Goal: Task Accomplishment & Management: Manage account settings

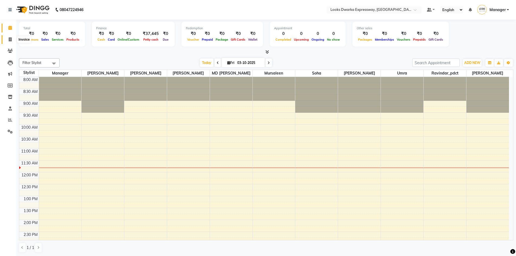
click at [9, 38] on icon at bounding box center [10, 39] width 3 height 4
select select "service"
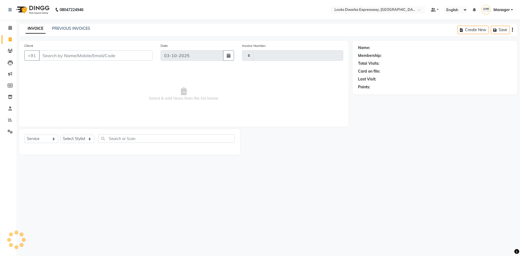
type input "2261"
select select "6011"
click at [83, 55] on input "Client" at bounding box center [96, 55] width 114 height 10
click at [84, 138] on select "Select Stylist Manager MD [PERSON_NAME] Ravindar_pdct [PERSON_NAME] [PERSON_NAM…" at bounding box center [77, 139] width 34 height 8
select select "43893"
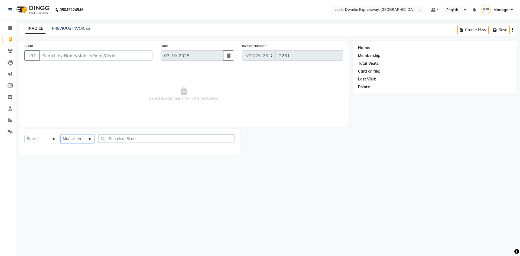
click at [60, 135] on select "Select Stylist Manager MD [PERSON_NAME] Ravindar_pdct [PERSON_NAME] [PERSON_NAM…" at bounding box center [77, 139] width 34 height 8
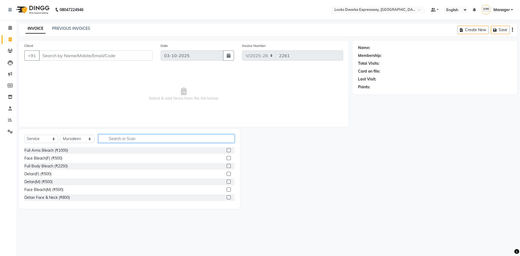
click at [155, 139] on input "text" at bounding box center [166, 138] width 136 height 8
type input "cut"
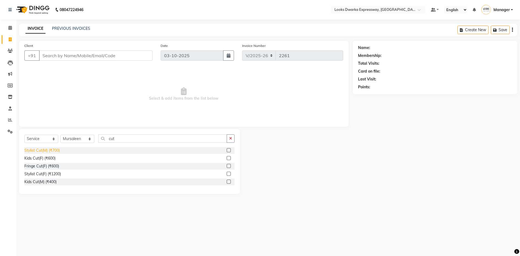
click at [41, 153] on div "Stylist Cut(M) (₹700)" at bounding box center [41, 151] width 35 height 6
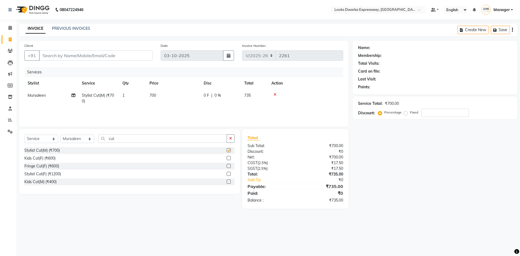
checkbox input "false"
click at [162, 100] on td "700" at bounding box center [173, 98] width 54 height 18
select select "43893"
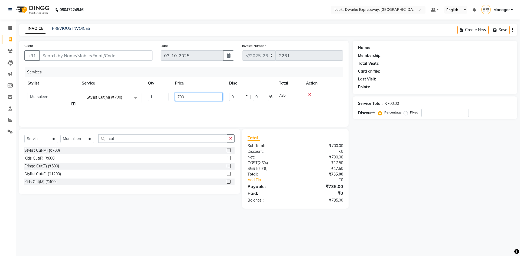
click at [189, 98] on input "700" at bounding box center [199, 97] width 48 height 8
type input "7"
type input "500"
click at [55, 252] on div "08047224946 Select Location × Looks Dwarka Expressway, [GEOGRAPHIC_DATA] Defaul…" at bounding box center [260, 128] width 520 height 256
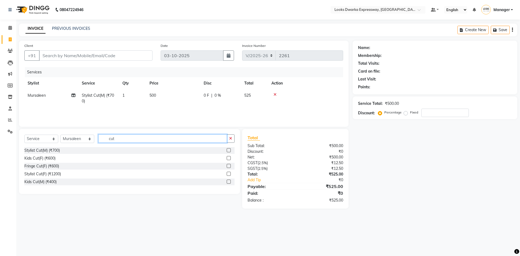
click at [133, 138] on input "cut" at bounding box center [162, 138] width 129 height 8
type input "c"
type input "bea"
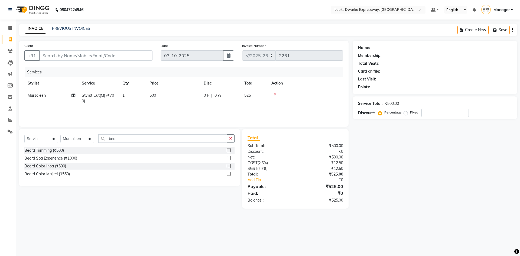
click at [62, 154] on div "[PERSON_NAME] Trimming (₹500) [PERSON_NAME] Spa Experience (₹1000) [PERSON_NAME…" at bounding box center [129, 162] width 210 height 31
click at [62, 149] on div "Beard Trimming (₹500)" at bounding box center [44, 151] width 40 height 6
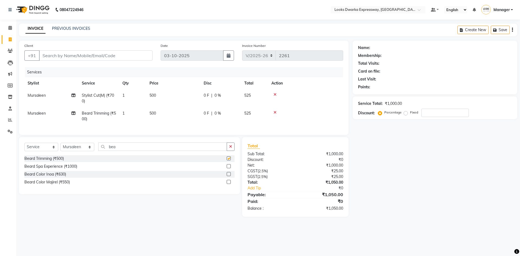
checkbox input "false"
click at [163, 119] on td "500" at bounding box center [173, 116] width 54 height 18
select select "43893"
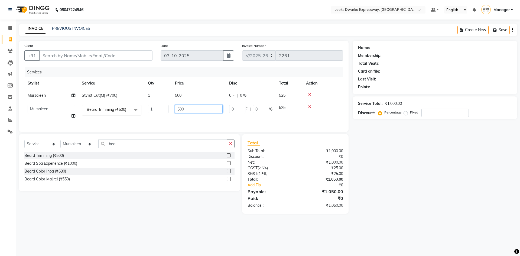
click at [189, 108] on input "500" at bounding box center [199, 109] width 48 height 8
type input "5"
type input "300"
click at [160, 214] on div "Select Service Product Membership Package Voucher Prepaid Gift Card Select Styl…" at bounding box center [127, 174] width 225 height 80
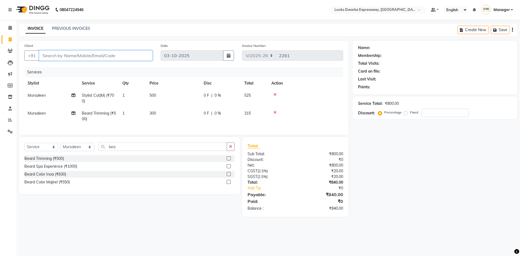
click at [113, 59] on input "Client" at bounding box center [96, 55] width 114 height 10
type input "9"
type input "0"
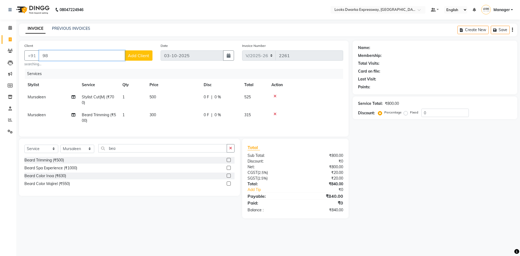
type input "9"
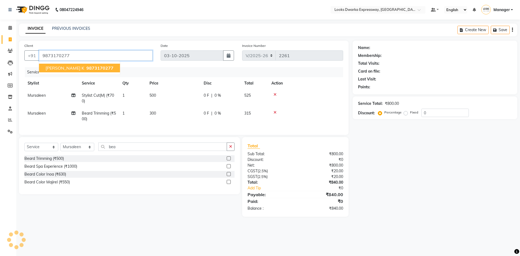
type input "9873170277"
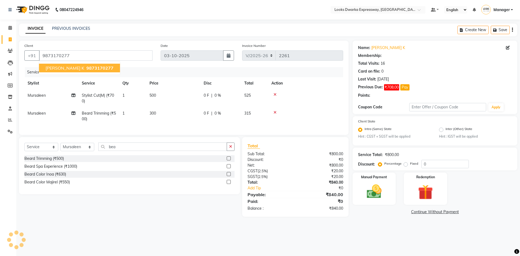
select select "1: Object"
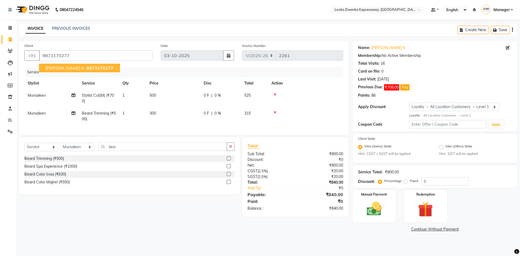
click at [93, 71] on button "[PERSON_NAME] K 9873170277" at bounding box center [79, 68] width 81 height 9
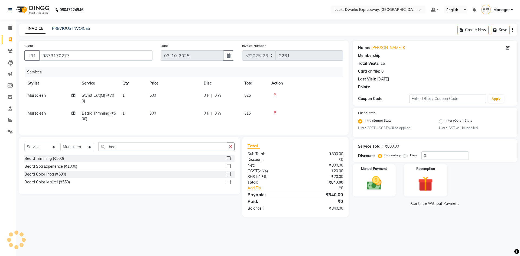
select select "1: Object"
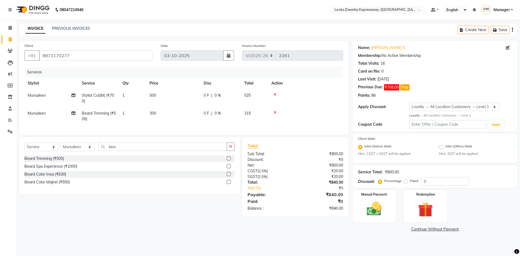
click at [127, 254] on div "08047224946 Select Location × Looks Dwarka Expressway, [GEOGRAPHIC_DATA] Defaul…" at bounding box center [260, 128] width 520 height 256
click at [126, 250] on div "08047224946 Select Location × Looks Dwarka Expressway, [GEOGRAPHIC_DATA] Defaul…" at bounding box center [260, 128] width 520 height 256
click at [393, 89] on span "₹708.00" at bounding box center [391, 87] width 15 height 6
click at [406, 87] on button "Pay" at bounding box center [404, 87] width 9 height 6
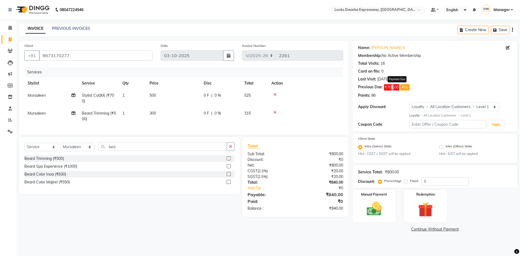
select select "1"
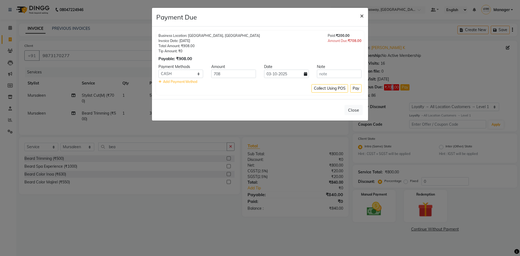
click at [363, 15] on span "×" at bounding box center [362, 15] width 4 height 8
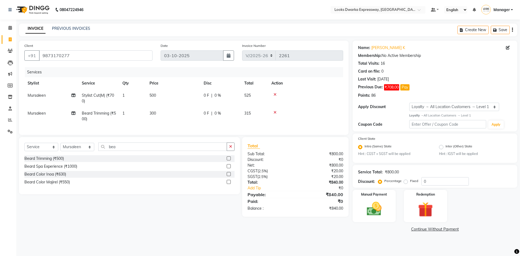
click at [378, 95] on div "Points: 86" at bounding box center [435, 96] width 154 height 6
click at [373, 95] on div "86" at bounding box center [373, 96] width 4 height 6
click at [374, 95] on div "86" at bounding box center [373, 96] width 4 height 6
click at [376, 95] on div "86" at bounding box center [373, 96] width 4 height 6
drag, startPoint x: 376, startPoint y: 95, endPoint x: 367, endPoint y: 99, distance: 10.4
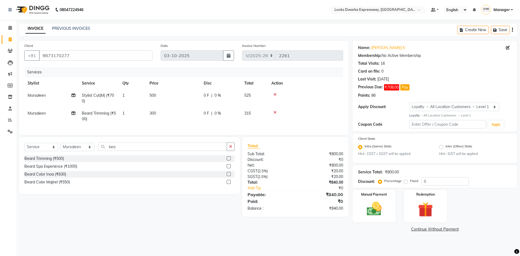
click at [371, 98] on div "86" at bounding box center [373, 96] width 4 height 6
click at [363, 95] on div "Points:" at bounding box center [364, 96] width 12 height 6
click at [445, 180] on input "0" at bounding box center [445, 181] width 47 height 8
click at [443, 184] on input "40" at bounding box center [445, 181] width 47 height 8
type input "4"
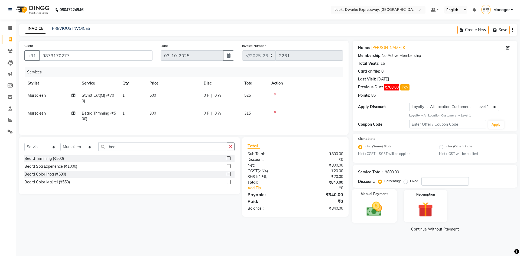
click at [378, 217] on img at bounding box center [374, 209] width 25 height 18
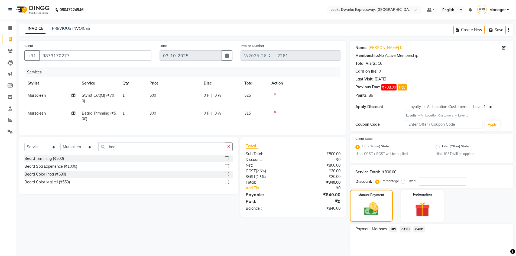
click at [394, 231] on span "UPI" at bounding box center [393, 229] width 8 height 6
click at [431, 239] on input "840" at bounding box center [458, 240] width 99 height 8
type input "8"
click at [280, 256] on html "08047224946 Select Location × Looks Dwarka Expressway, [GEOGRAPHIC_DATA] Defaul…" at bounding box center [258, 128] width 516 height 256
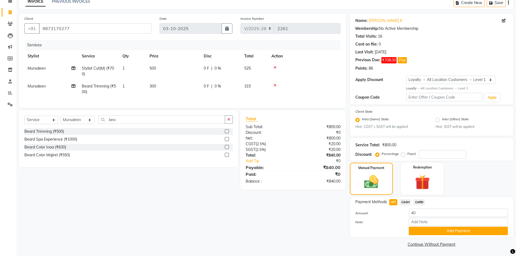
scroll to position [28, 0]
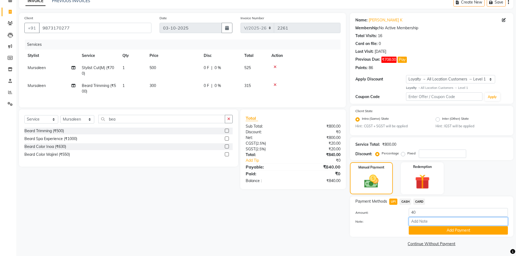
click at [426, 221] on input "Note:" at bounding box center [458, 221] width 99 height 8
click at [311, 236] on div "Client [PHONE_NUMBER] Date [DATE] Invoice Number V/2025 V/[PHONE_NUMBER] Servic…" at bounding box center [182, 130] width 335 height 235
click at [362, 210] on label "Amount:" at bounding box center [378, 212] width 54 height 5
click at [362, 215] on label "Amount:" at bounding box center [378, 212] width 54 height 5
click at [347, 218] on div "Client [PHONE_NUMBER] Date [DATE] Invoice Number V/2025 V/[PHONE_NUMBER] Servic…" at bounding box center [182, 130] width 335 height 235
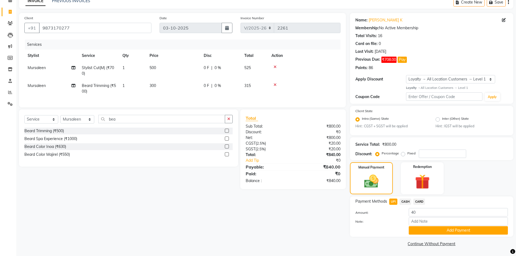
click at [404, 202] on span "CASH" at bounding box center [406, 202] width 12 height 6
click at [423, 213] on input "840" at bounding box center [458, 212] width 99 height 8
type input "8"
type input "800"
click at [233, 223] on div "Client [PHONE_NUMBER] Date [DATE] Invoice Number V/2025 V/[PHONE_NUMBER] Servic…" at bounding box center [182, 130] width 335 height 235
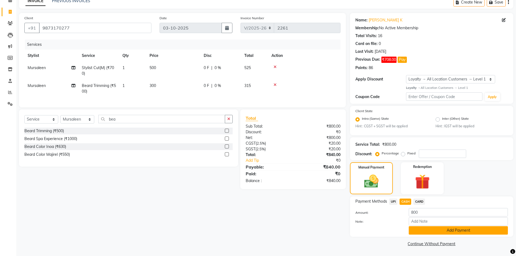
click at [417, 235] on button "Add Payment" at bounding box center [458, 230] width 99 height 8
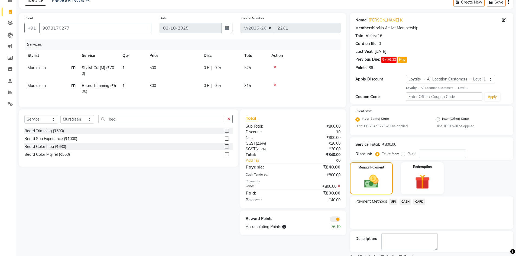
scroll to position [50, 0]
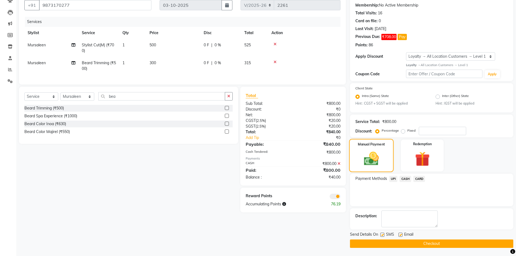
click at [385, 142] on label "Manual Payment" at bounding box center [371, 144] width 27 height 5
click at [383, 150] on img at bounding box center [371, 158] width 24 height 17
click at [396, 179] on span "UPI" at bounding box center [393, 179] width 8 height 6
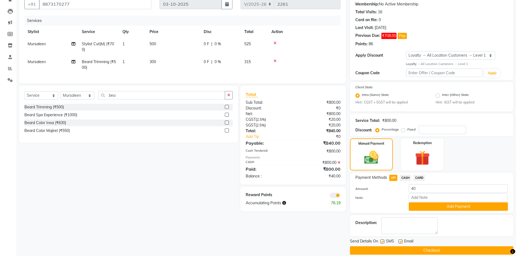
scroll to position [58, 0]
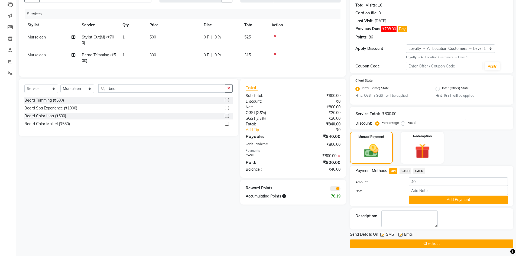
click at [394, 173] on span "UPI" at bounding box center [393, 171] width 8 height 6
click at [396, 171] on span "UPI" at bounding box center [393, 171] width 8 height 6
click at [405, 169] on span "CASH" at bounding box center [406, 171] width 12 height 6
click at [407, 171] on span "CASH" at bounding box center [406, 171] width 12 height 6
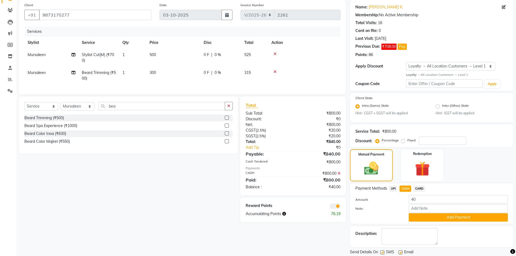
scroll to position [31, 0]
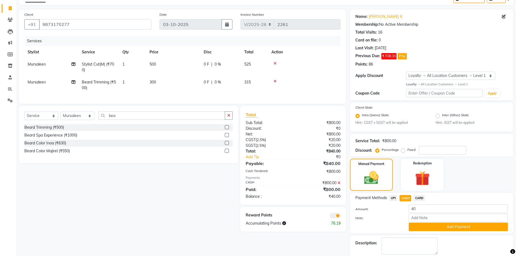
click at [209, 220] on div "Select Service Product Membership Package Voucher Prepaid Gift Card Select Styl…" at bounding box center [126, 169] width 223 height 126
click at [391, 196] on span "UPI" at bounding box center [393, 198] width 8 height 6
click at [405, 198] on span "CASH" at bounding box center [406, 198] width 12 height 6
click at [425, 212] on input "40" at bounding box center [458, 209] width 99 height 8
click at [420, 218] on input "Note:" at bounding box center [458, 218] width 99 height 8
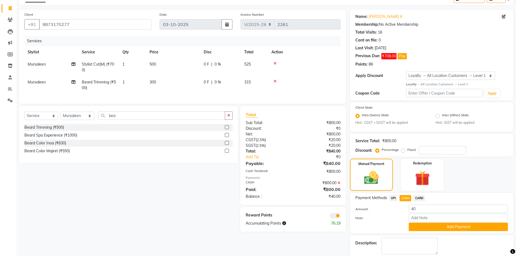
click at [207, 212] on div "Select Service Product Membership Package Voucher Prepaid Gift Card Select Styl…" at bounding box center [126, 169] width 223 height 126
click at [215, 220] on div "Select Service Product Membership Package Voucher Prepaid Gift Card Select Styl…" at bounding box center [126, 169] width 223 height 126
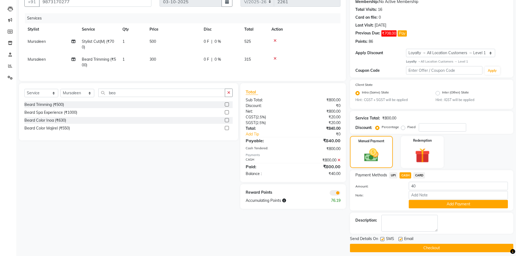
scroll to position [54, 0]
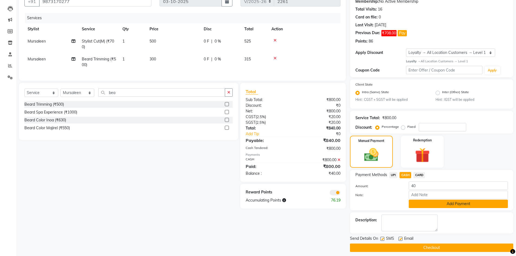
click at [473, 203] on button "Add Payment" at bounding box center [458, 204] width 99 height 8
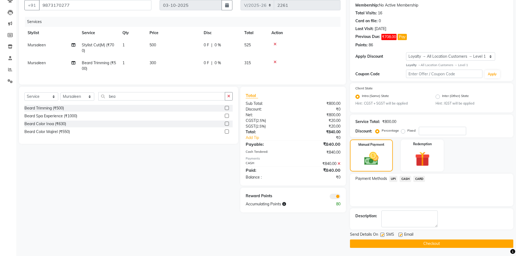
scroll to position [50, 0]
click at [393, 178] on span "UPI" at bounding box center [393, 179] width 8 height 6
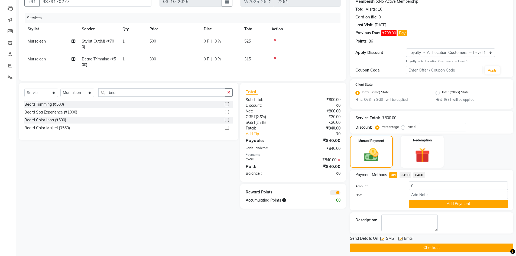
click at [338, 162] on icon at bounding box center [339, 160] width 3 height 4
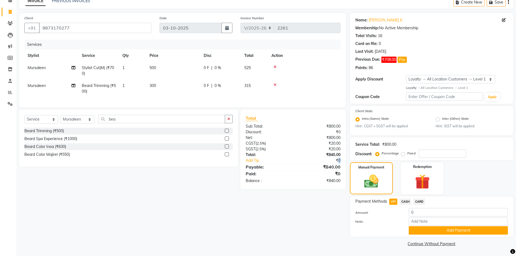
click at [340, 163] on div "₹0" at bounding box center [323, 161] width 43 height 6
click at [343, 189] on div "Total Sub Total: ₹800.00 Discount: ₹0 Net: ₹800.00 CGST ( 2.5% ) ₹20.00 SGST ( …" at bounding box center [292, 149] width 105 height 80
click at [422, 213] on input "0" at bounding box center [458, 212] width 99 height 8
type input "40"
click at [332, 251] on main "INVOICE PREVIOUS INVOICES Create New Save Client [PHONE_NUMBER] Date [DATE] Inv…" at bounding box center [266, 126] width 500 height 260
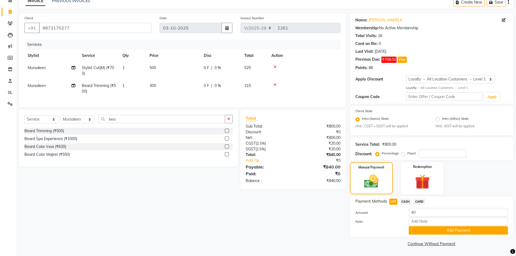
click at [275, 67] on icon at bounding box center [275, 67] width 3 height 4
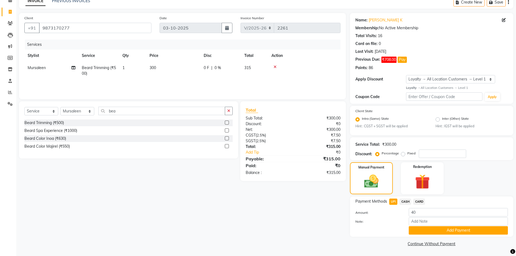
drag, startPoint x: 283, startPoint y: 83, endPoint x: 274, endPoint y: 67, distance: 18.2
click at [274, 67] on icon at bounding box center [275, 67] width 3 height 4
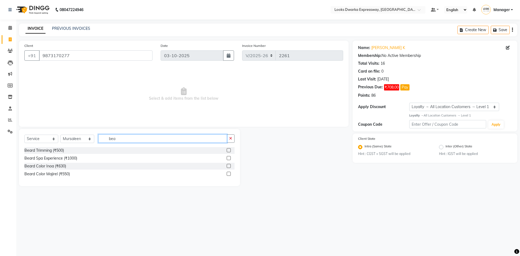
click at [153, 139] on input "bea" at bounding box center [162, 138] width 129 height 8
click at [107, 151] on div "Beard Trimming (₹500)" at bounding box center [129, 150] width 210 height 7
click at [228, 149] on label at bounding box center [229, 150] width 4 height 4
click at [228, 149] on input "checkbox" at bounding box center [229, 151] width 4 height 4
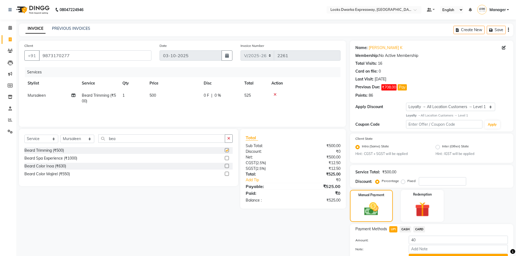
checkbox input "false"
click at [168, 143] on div "Select Service Product Membership Package Voucher Prepaid Gift Card Select Styl…" at bounding box center [128, 140] width 208 height 13
click at [168, 141] on input "bea" at bounding box center [161, 138] width 127 height 8
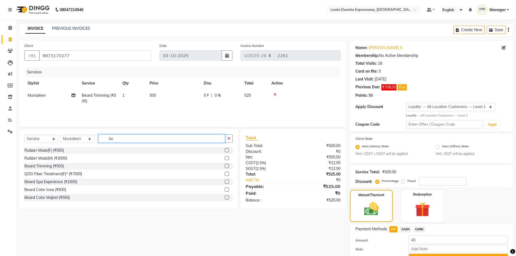
type input "b"
type input "cut"
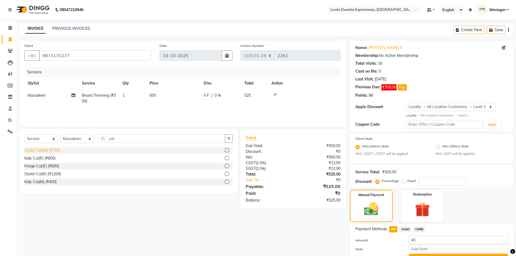
click at [51, 148] on div "Stylist Cut(M) (₹700)" at bounding box center [41, 151] width 35 height 6
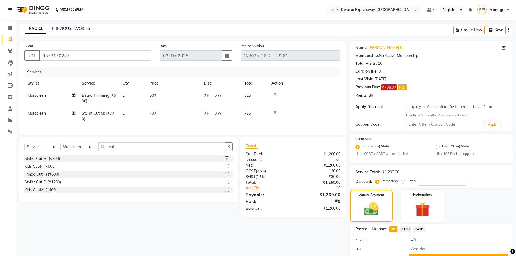
checkbox input "false"
click at [168, 89] on th "Price" at bounding box center [173, 83] width 54 height 12
click at [166, 96] on td "500" at bounding box center [173, 98] width 54 height 18
select select "43893"
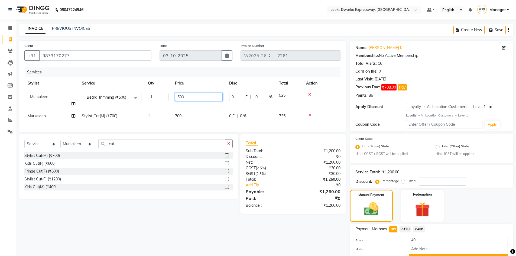
click at [191, 95] on input "500" at bounding box center [199, 97] width 48 height 8
type input "5"
type input "300"
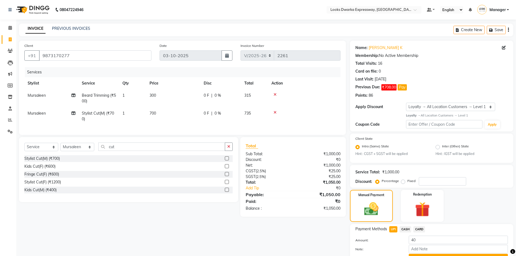
click at [194, 109] on tbody "[PERSON_NAME] Trimming (₹500) 1 300 0 F | 0 % 315 Mursaleen Stylist Cut(M) (₹70…" at bounding box center [182, 107] width 316 height 36
click at [152, 111] on span "700" at bounding box center [153, 113] width 7 height 5
select select "43893"
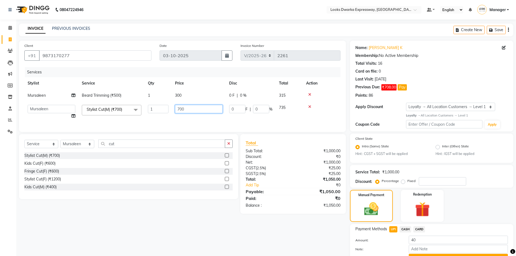
click at [186, 107] on input "700" at bounding box center [199, 109] width 48 height 8
type input "7"
type input "500"
click at [182, 223] on div "Client [PHONE_NUMBER] Date [DATE] Invoice Number V/2025 V/[PHONE_NUMBER] Servic…" at bounding box center [182, 158] width 335 height 235
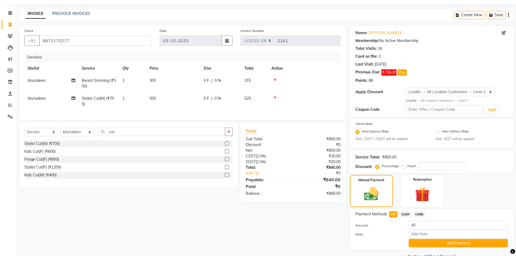
scroll to position [28, 0]
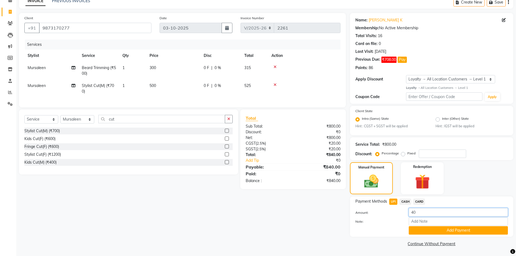
click at [436, 213] on input "40" at bounding box center [458, 212] width 99 height 8
type input "4"
click at [406, 199] on span "CASH" at bounding box center [406, 202] width 12 height 6
click at [435, 212] on input "840" at bounding box center [458, 212] width 99 height 8
type input "800"
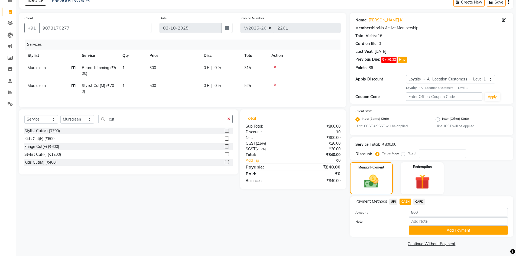
click at [367, 242] on link "Continue Without Payment" at bounding box center [431, 244] width 161 height 6
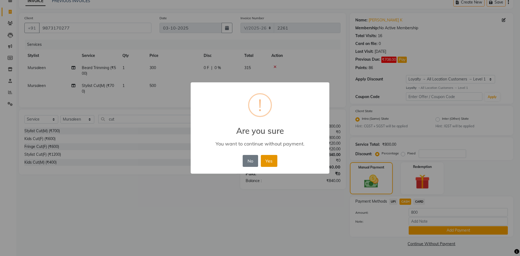
click at [262, 160] on button "Yes" at bounding box center [269, 161] width 17 height 12
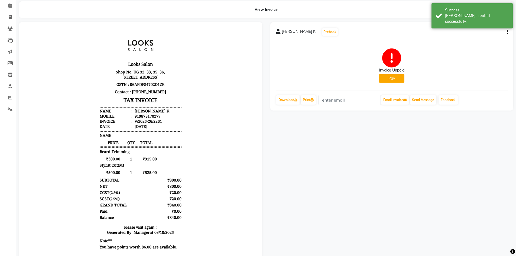
scroll to position [41, 0]
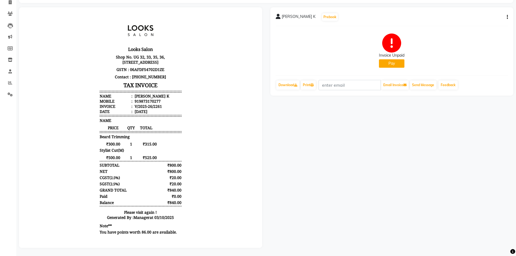
click at [399, 60] on button "Pay" at bounding box center [391, 63] width 25 height 8
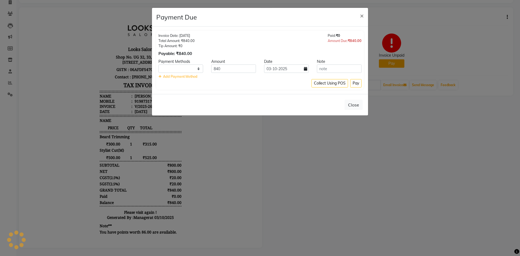
select select "1"
click at [366, 17] on button "×" at bounding box center [362, 15] width 12 height 15
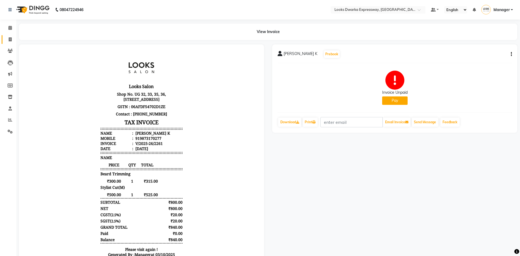
select select "service"
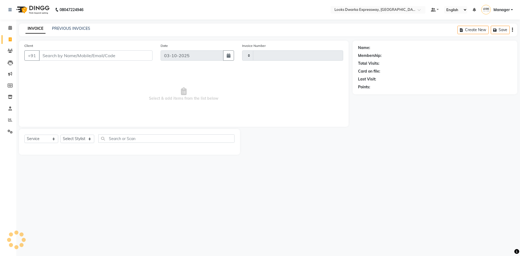
type input "2262"
select select "6011"
click at [113, 60] on input "Client" at bounding box center [96, 55] width 114 height 10
click at [8, 29] on span at bounding box center [9, 28] width 9 height 6
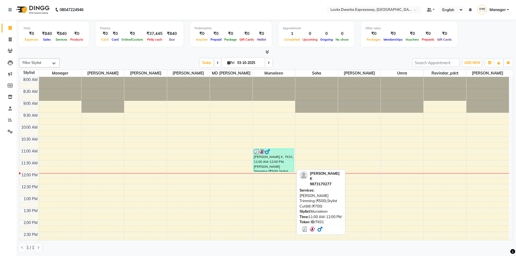
click at [260, 164] on div "[PERSON_NAME] K, TK01, 11:00 AM-12:00 PM, [PERSON_NAME] Trimming (₹500),Stylist…" at bounding box center [274, 160] width 40 height 23
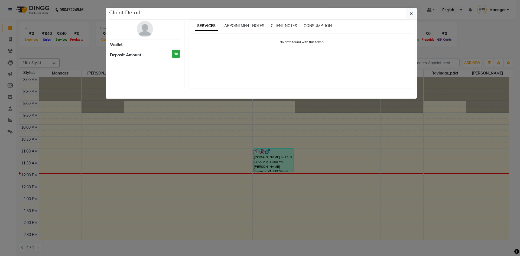
select select "3"
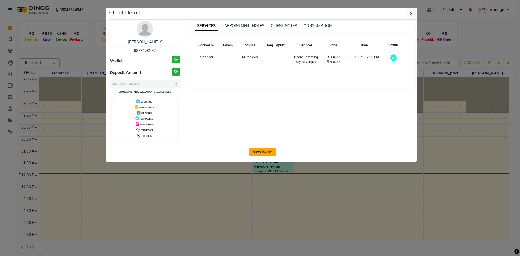
click at [268, 154] on button "View Invoice" at bounding box center [262, 152] width 27 height 9
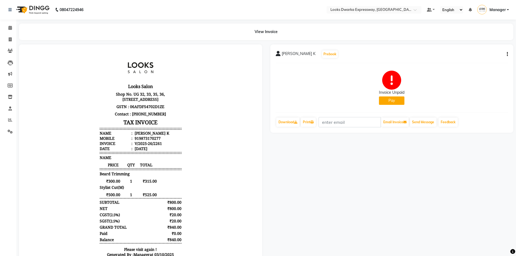
click at [388, 98] on button "Pay" at bounding box center [391, 100] width 25 height 8
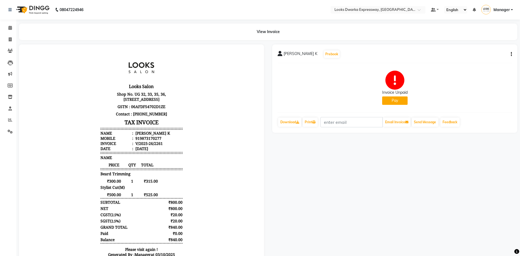
select select "1"
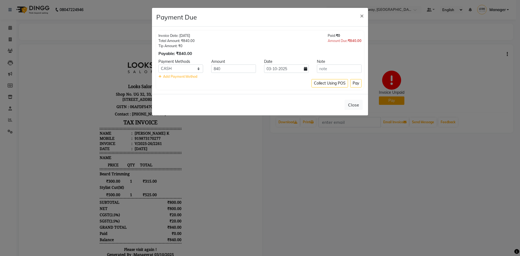
click at [389, 186] on ngb-modal-window "Payment Due × Invoice Date: [DATE] Total Amount: ₹840.00 Tip Amount: ₹0 Payable…" at bounding box center [260, 128] width 520 height 256
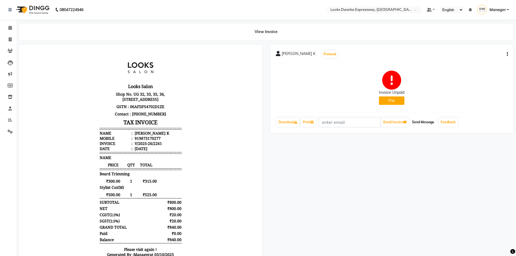
click at [428, 119] on button "Send Message" at bounding box center [423, 122] width 27 height 9
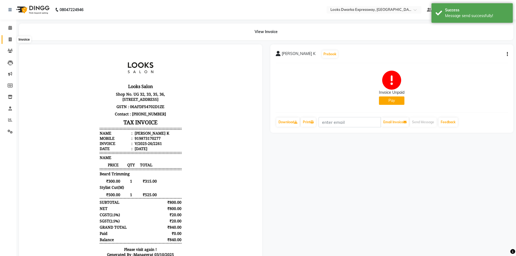
click at [10, 42] on span at bounding box center [9, 40] width 9 height 6
select select "service"
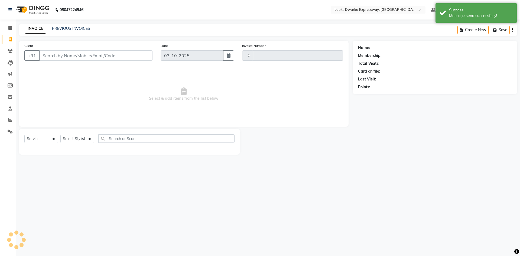
type input "2262"
select select "6011"
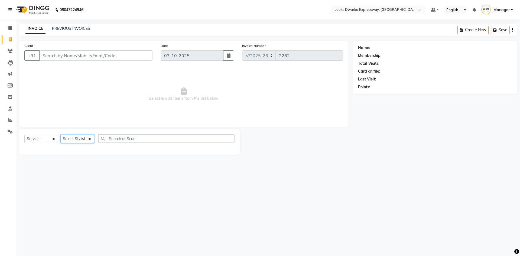
click at [86, 136] on select "Select Stylist Manager MD [PERSON_NAME] Ravindar_pdct [PERSON_NAME] [PERSON_NAM…" at bounding box center [77, 139] width 34 height 8
select select "43892"
click at [60, 135] on select "Select Stylist Manager MD [PERSON_NAME] Ravindar_pdct [PERSON_NAME] [PERSON_NAM…" at bounding box center [77, 139] width 34 height 8
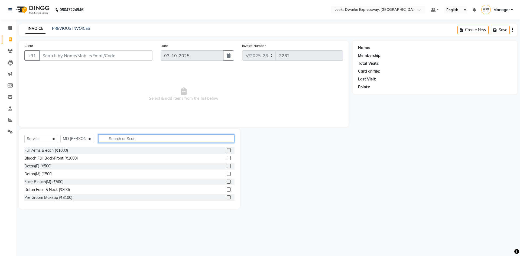
click at [129, 141] on input "text" at bounding box center [166, 138] width 136 height 8
type input "x"
type input "cut"
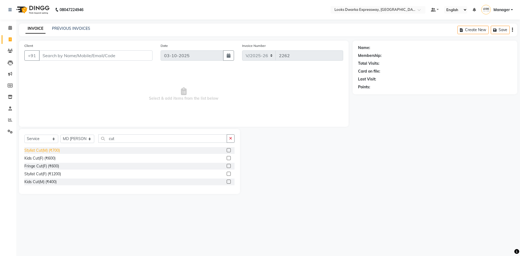
click at [32, 151] on div "Stylist Cut(M) (₹700)" at bounding box center [41, 151] width 35 height 6
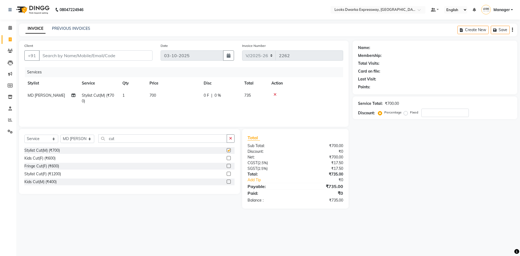
checkbox input "false"
click at [159, 92] on td "700" at bounding box center [173, 98] width 54 height 18
select select "43892"
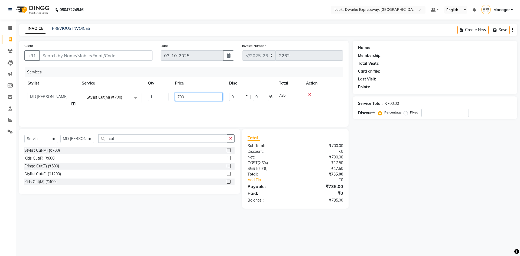
click at [185, 98] on input "700" at bounding box center [199, 97] width 48 height 8
type input "7"
type input "500"
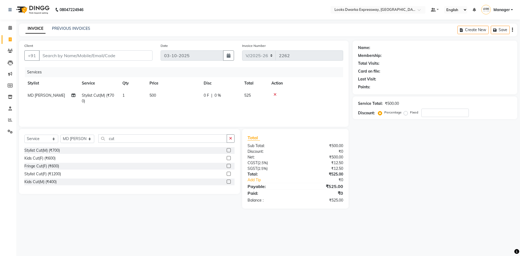
click at [98, 251] on div "08047224946 Select Location × Looks Dwarka Expressway, [GEOGRAPHIC_DATA] Defaul…" at bounding box center [260, 128] width 520 height 256
click at [154, 140] on input "cut" at bounding box center [162, 138] width 129 height 8
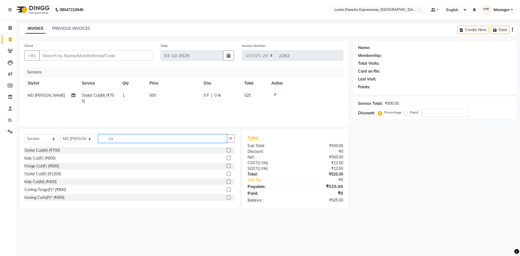
type input "c"
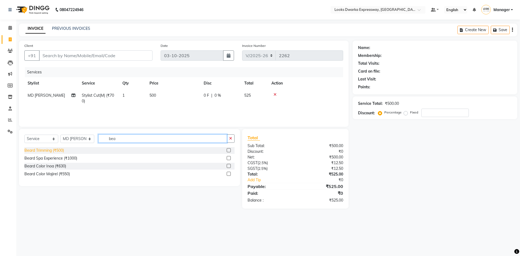
type input "bea"
click at [62, 152] on div "Beard Trimming (₹500)" at bounding box center [44, 151] width 40 height 6
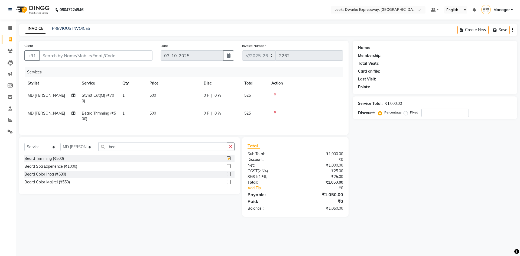
checkbox input "false"
click at [161, 118] on td "500" at bounding box center [173, 116] width 54 height 18
select select "43892"
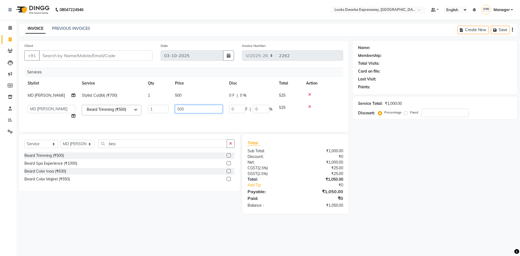
click at [187, 112] on input "500" at bounding box center [199, 109] width 48 height 8
type input "5"
type input "300"
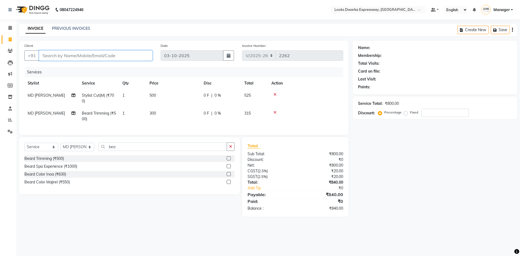
click at [49, 58] on input "Client" at bounding box center [96, 55] width 114 height 10
type input "9"
type input "0"
type input "9958088025"
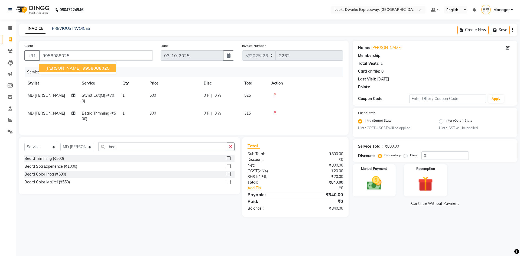
select select "1: Object"
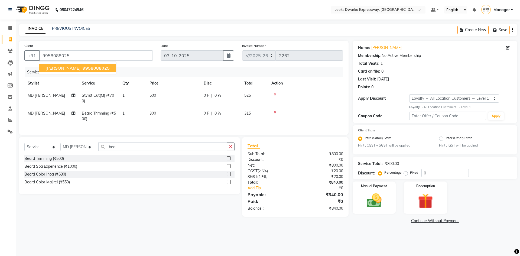
click at [57, 67] on span "[PERSON_NAME]" at bounding box center [63, 67] width 35 height 5
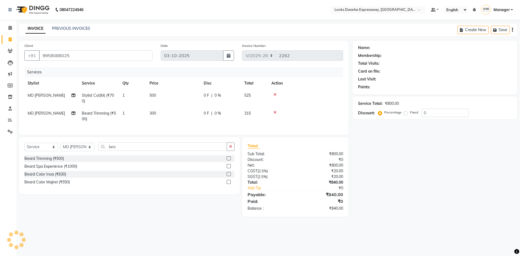
select select "1: Object"
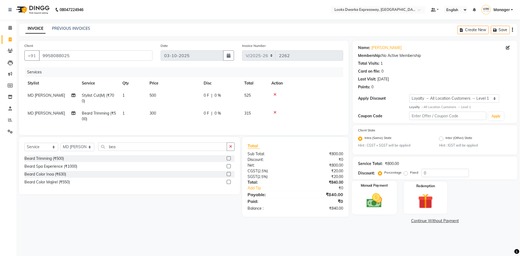
click at [379, 203] on img at bounding box center [374, 201] width 25 height 18
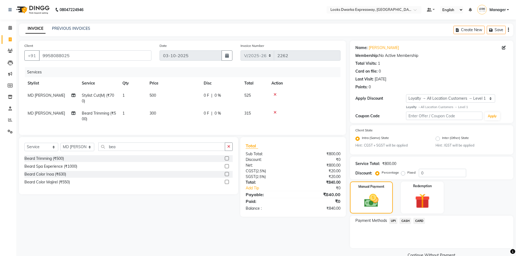
click at [394, 221] on span "UPI" at bounding box center [393, 221] width 8 height 6
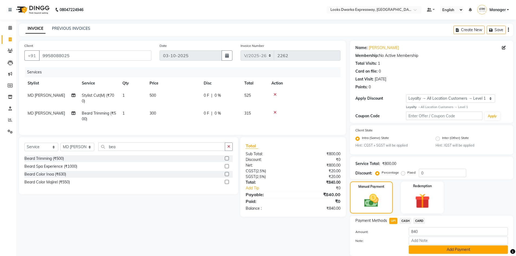
click at [455, 251] on button "Add Payment" at bounding box center [458, 249] width 99 height 8
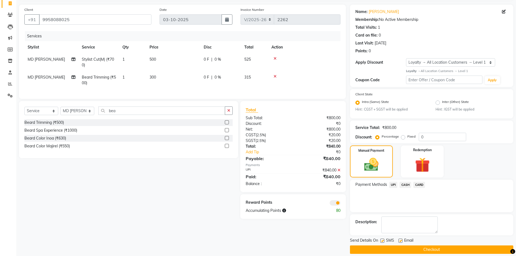
scroll to position [42, 0]
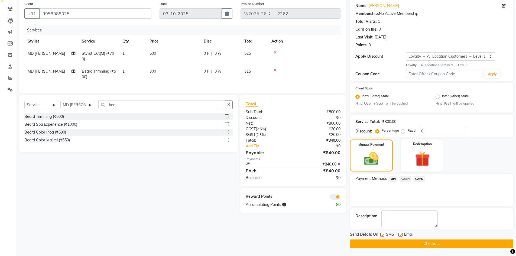
click at [398, 245] on button "Checkout" at bounding box center [431, 243] width 163 height 8
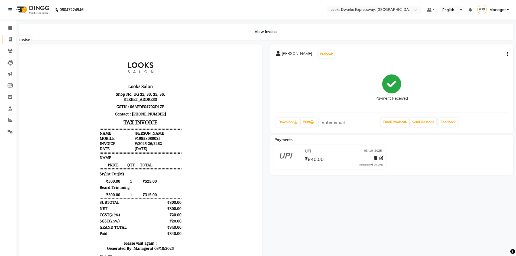
click at [11, 39] on icon at bounding box center [10, 39] width 3 height 4
select select "service"
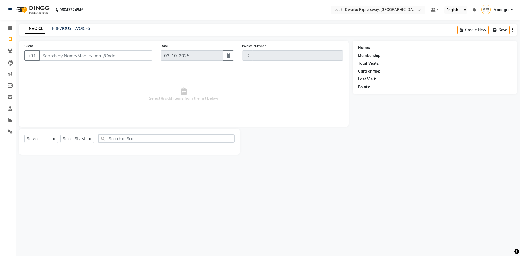
type input "2263"
select select "6011"
click at [92, 139] on select "Select Stylist Manager MD [PERSON_NAME] Ravindar_pdct [PERSON_NAME] [PERSON_NAM…" at bounding box center [77, 139] width 34 height 8
select select "43892"
click at [60, 135] on select "Select Stylist Manager MD [PERSON_NAME] Ravindar_pdct [PERSON_NAME] [PERSON_NAM…" at bounding box center [77, 139] width 34 height 8
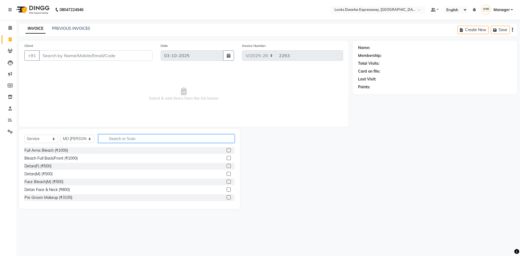
click at [105, 138] on input "text" at bounding box center [166, 138] width 136 height 8
type input "wa"
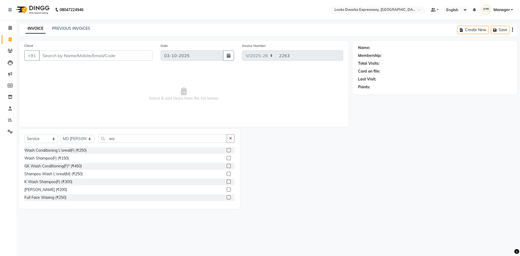
click at [227, 157] on label at bounding box center [229, 158] width 4 height 4
click at [227, 157] on input "checkbox" at bounding box center [229, 159] width 4 height 4
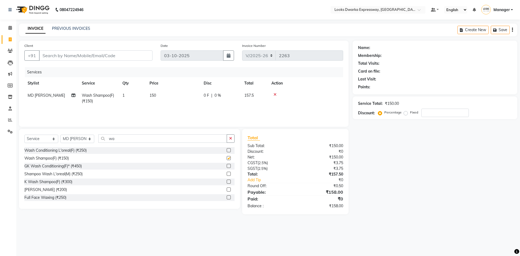
checkbox input "false"
click at [90, 137] on select "Select Stylist Manager MD [PERSON_NAME] Ravindar_pdct [PERSON_NAME] [PERSON_NAM…" at bounding box center [77, 139] width 34 height 8
click at [125, 140] on input "wa" at bounding box center [162, 138] width 129 height 8
type input "w"
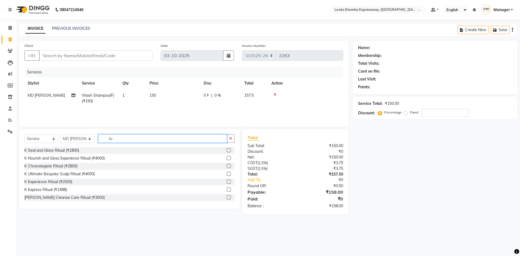
type input "t"
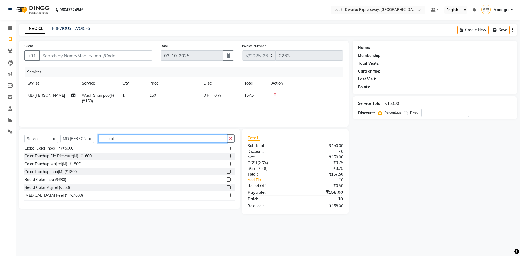
scroll to position [13, 0]
type input "c"
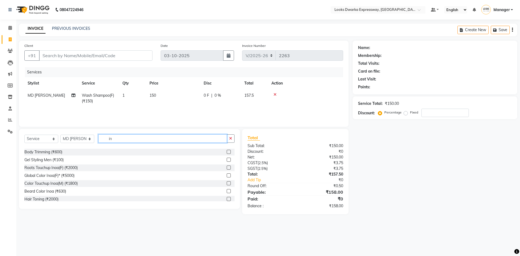
type input "in"
click at [227, 167] on label at bounding box center [229, 168] width 4 height 4
click at [227, 167] on input "checkbox" at bounding box center [229, 168] width 4 height 4
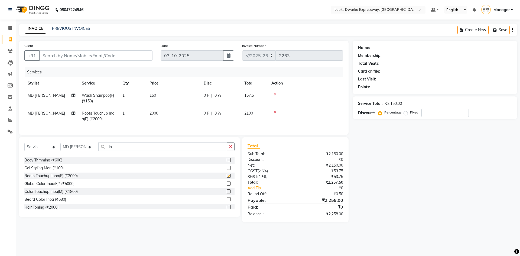
checkbox input "false"
click at [169, 113] on td "2000" at bounding box center [173, 116] width 54 height 18
select select "43892"
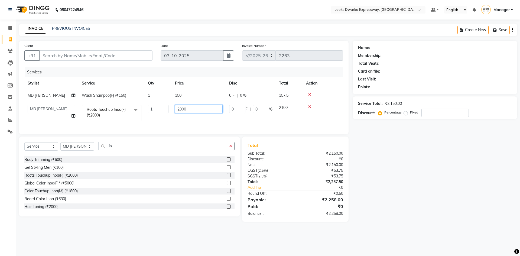
click at [199, 109] on input "2000" at bounding box center [199, 109] width 48 height 8
type input "2"
type input "1300"
click at [447, 206] on div "Name: Membership: Total Visits: Card on file: Last Visit: Points: Service Total…" at bounding box center [437, 131] width 169 height 181
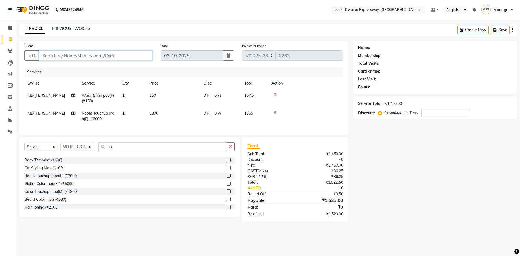
click at [50, 57] on input "Client" at bounding box center [96, 55] width 114 height 10
